Goal: Task Accomplishment & Management: Use online tool/utility

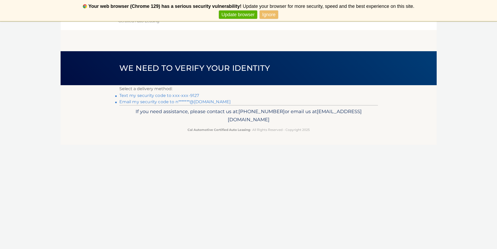
click at [185, 94] on link "Text my security code to xxx-xxx-9127" at bounding box center [159, 95] width 80 height 5
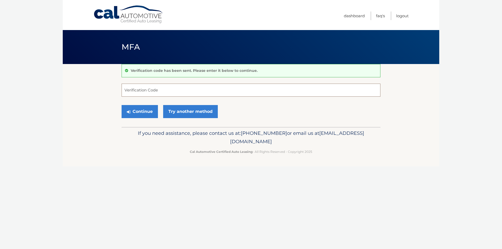
click at [146, 89] on input "Verification Code" at bounding box center [250, 90] width 259 height 13
type input "570147"
click at [133, 109] on button "Continue" at bounding box center [139, 111] width 36 height 13
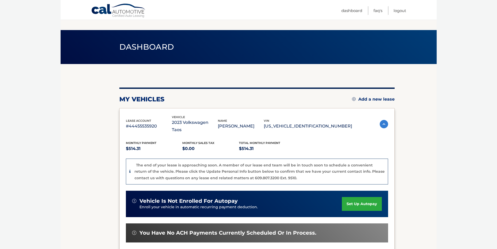
scroll to position [87, 0]
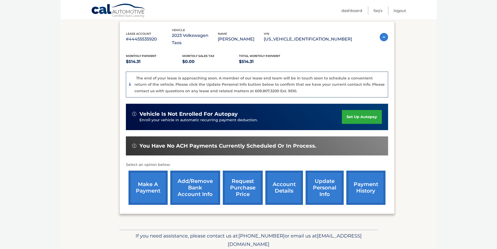
click at [147, 179] on link "make a payment" at bounding box center [148, 188] width 39 height 34
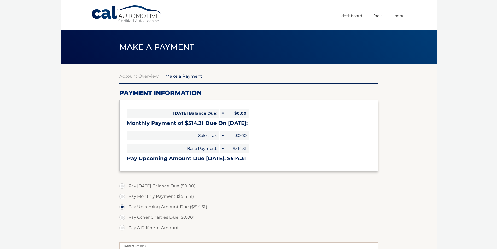
select select "ZTcwMTQwZjYtMTVhOS00ZjI2LTkzNGItY2U0YWQ1ZTBhODUy"
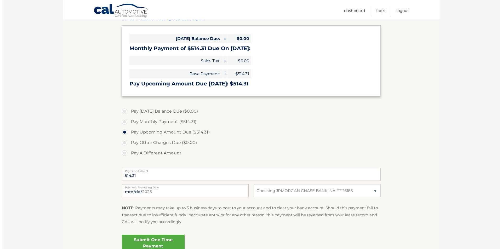
scroll to position [87, 0]
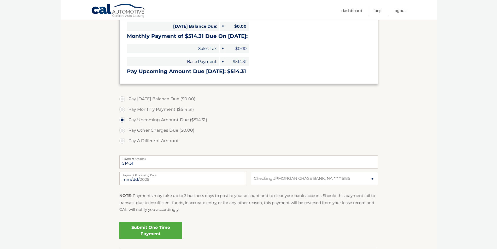
click at [154, 230] on link "Submit One Time Payment" at bounding box center [150, 230] width 63 height 17
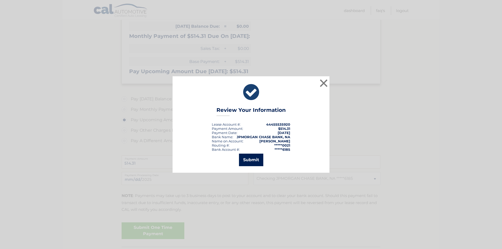
click at [248, 160] on button "Submit" at bounding box center [251, 160] width 24 height 13
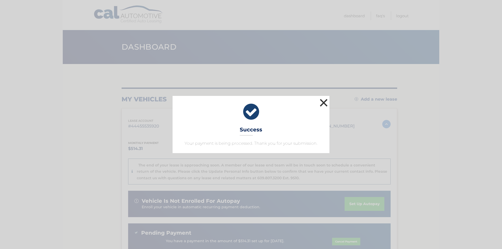
click at [324, 104] on button "×" at bounding box center [323, 102] width 10 height 10
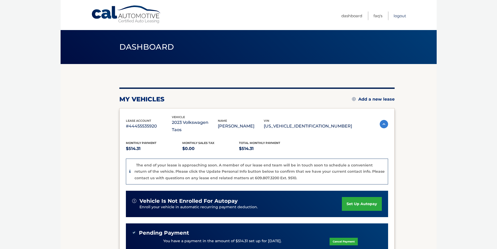
click at [398, 18] on link "Logout" at bounding box center [400, 15] width 13 height 9
